Goal: Transaction & Acquisition: Purchase product/service

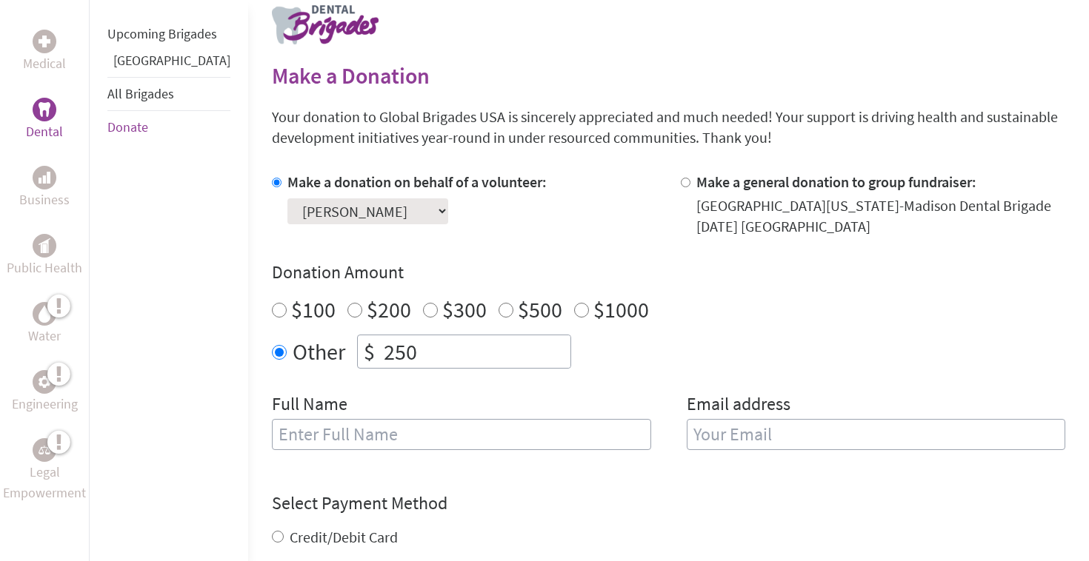
scroll to position [309, 0]
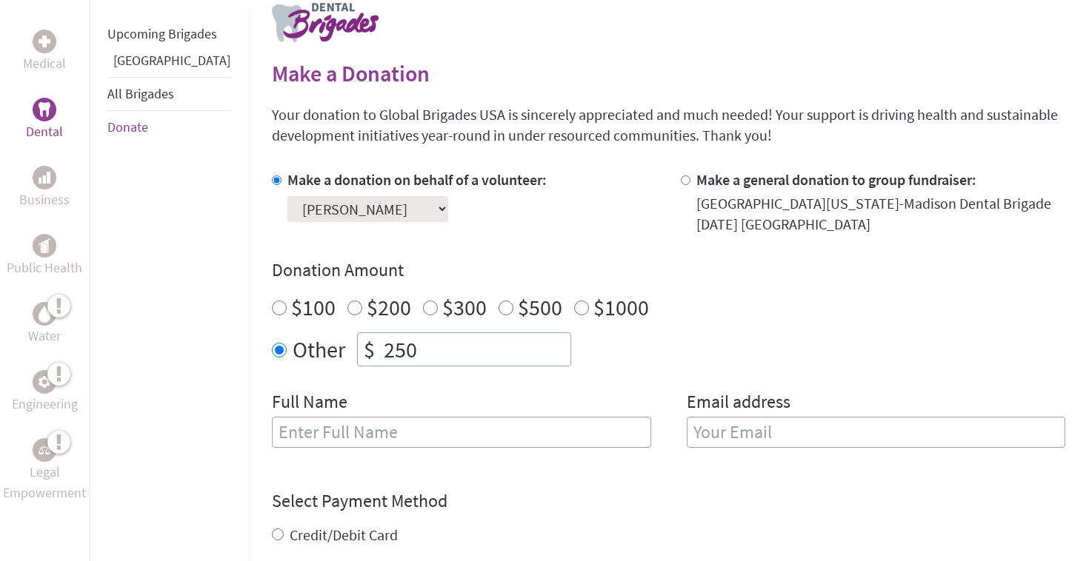
click at [381, 430] on input "text" at bounding box center [461, 432] width 379 height 31
type input "[PERSON_NAME]"
click at [722, 424] on input "email" at bounding box center [876, 432] width 379 height 31
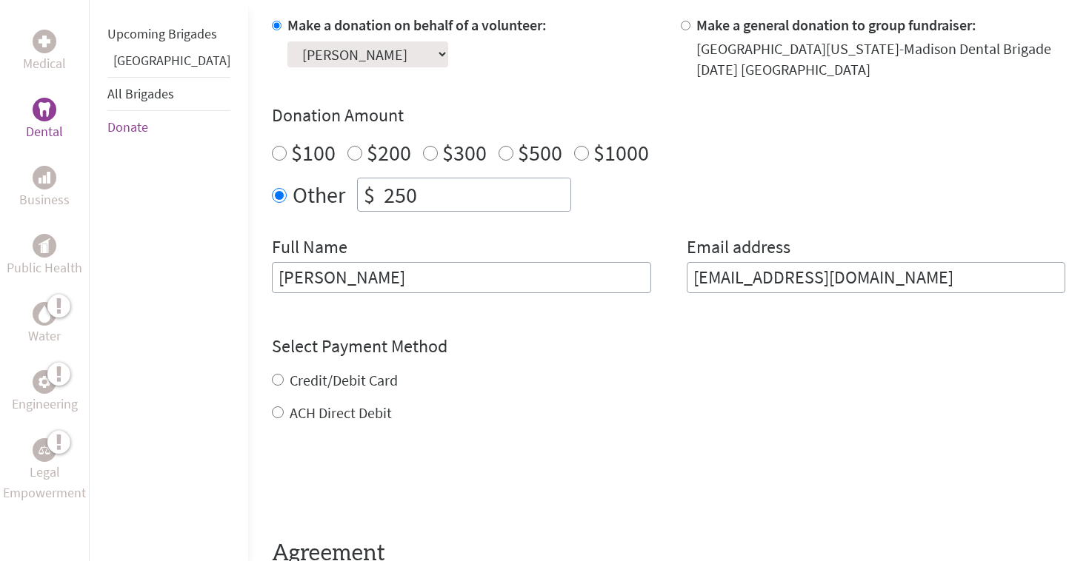
scroll to position [520, 0]
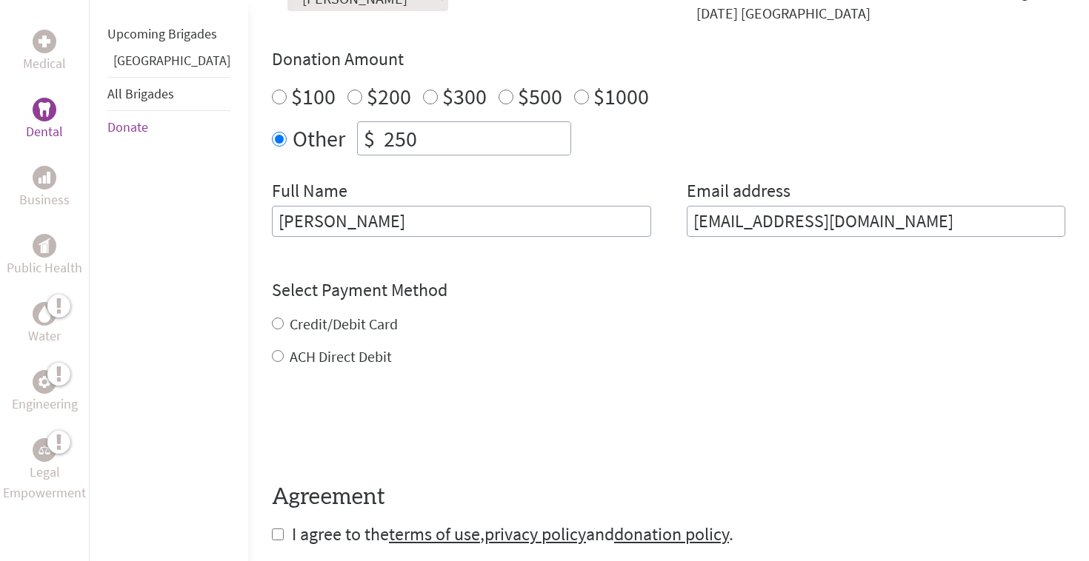
type input "[EMAIL_ADDRESS][DOMAIN_NAME]"
click at [272, 321] on div "Credit/Debit Card ACH Direct Debit" at bounding box center [668, 340] width 793 height 53
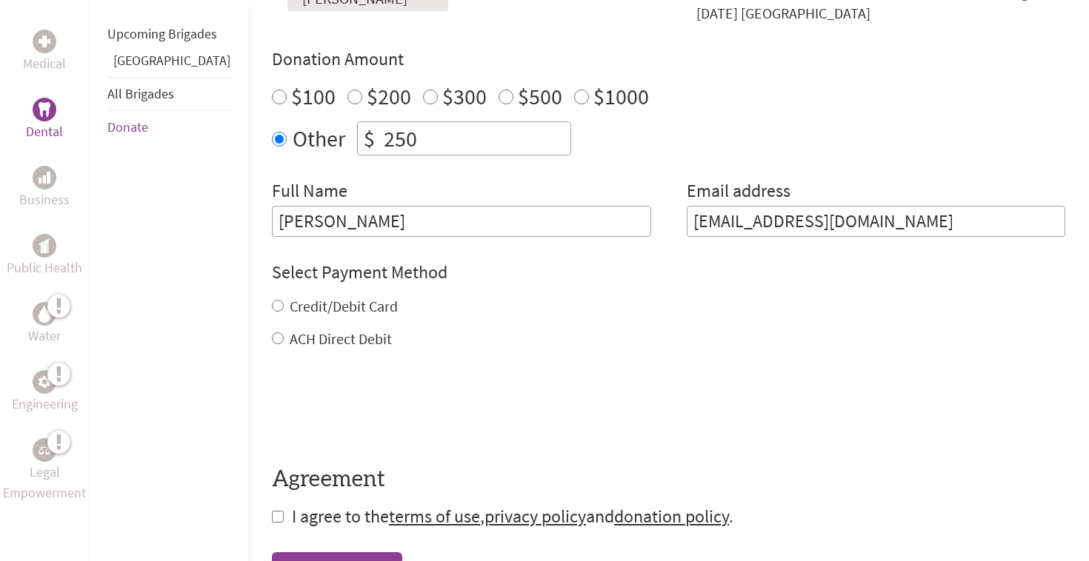
click at [272, 310] on input "Credit/Debit Card" at bounding box center [278, 306] width 12 height 12
radio input "true"
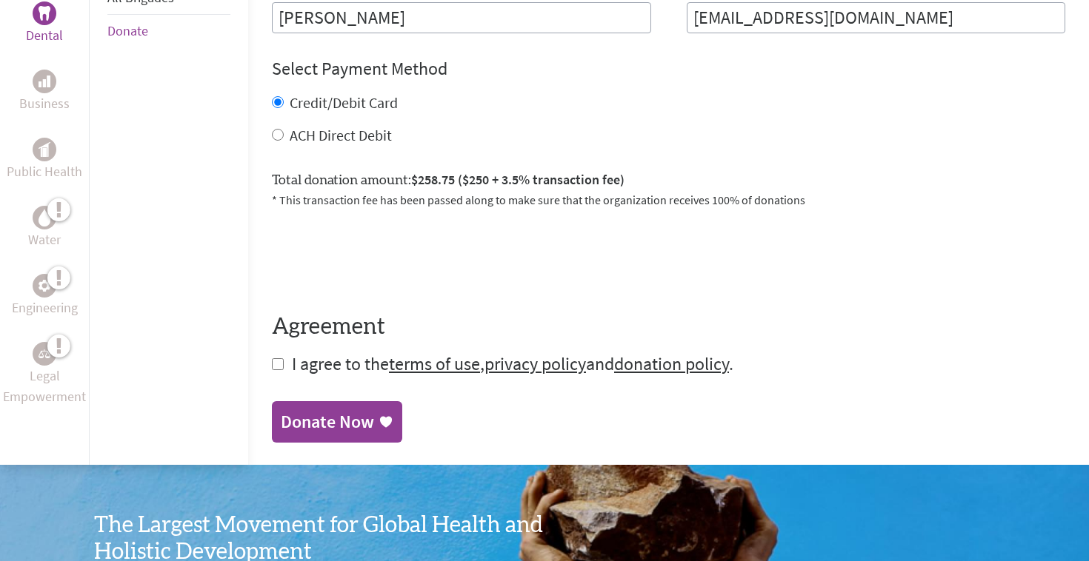
scroll to position [724, 0]
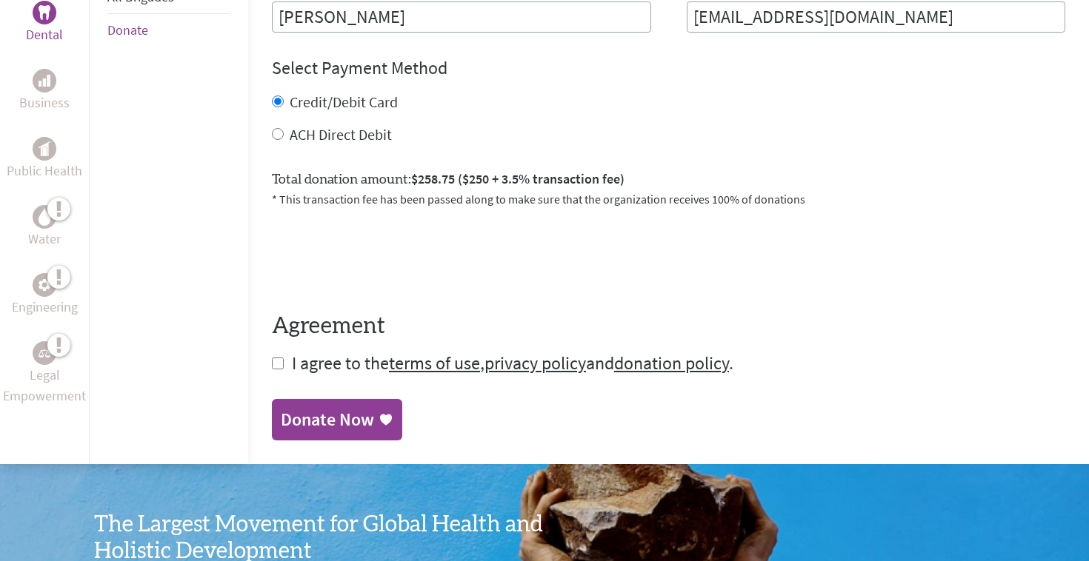
click at [272, 366] on input "checkbox" at bounding box center [278, 364] width 12 height 12
checkbox input "true"
click at [281, 424] on div "Donate Now" at bounding box center [327, 422] width 93 height 24
